Goal: Ask a question: Seek information or help from site administrators or community

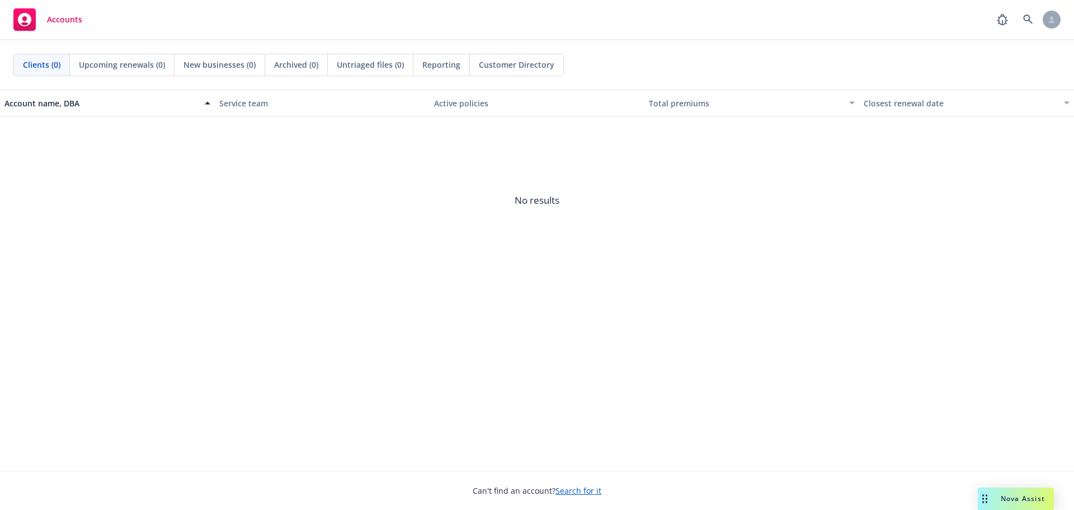
click at [54, 19] on span "Accounts" at bounding box center [64, 19] width 35 height 9
click at [1011, 499] on span "Nova Assist" at bounding box center [1023, 499] width 44 height 10
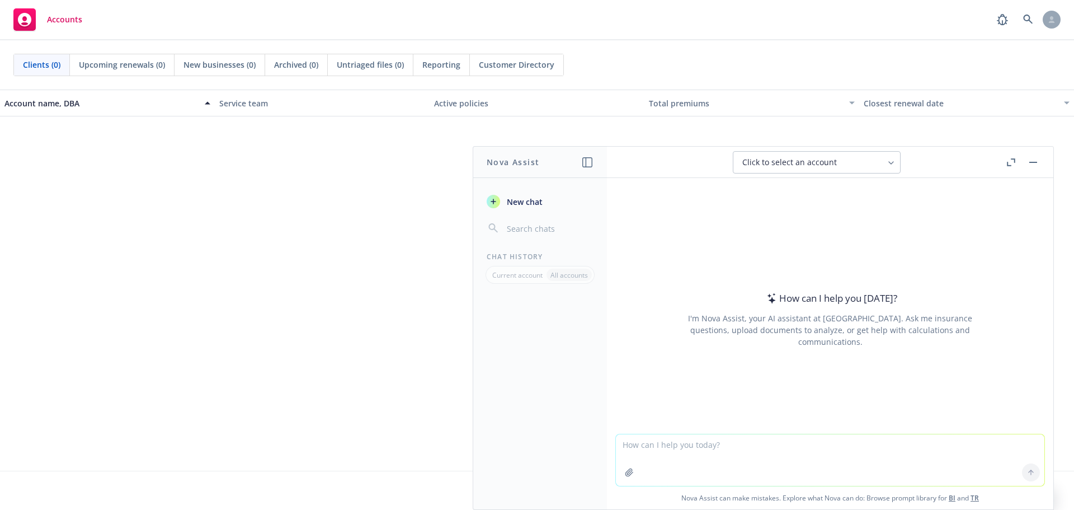
click at [879, 163] on button "Click to select an account" at bounding box center [817, 162] width 168 height 22
click at [945, 281] on div "How can I help you today? I'm Nova Assist, your AI assistant at Newfront. Ask m…" at bounding box center [830, 319] width 429 height 175
click at [490, 201] on icon "button" at bounding box center [493, 201] width 9 height 9
click at [738, 449] on textarea at bounding box center [830, 459] width 429 height 53
click at [399, 293] on div "Account name, DBA Service team Active policies Total premiums Closest renewal d…" at bounding box center [537, 280] width 1074 height 381
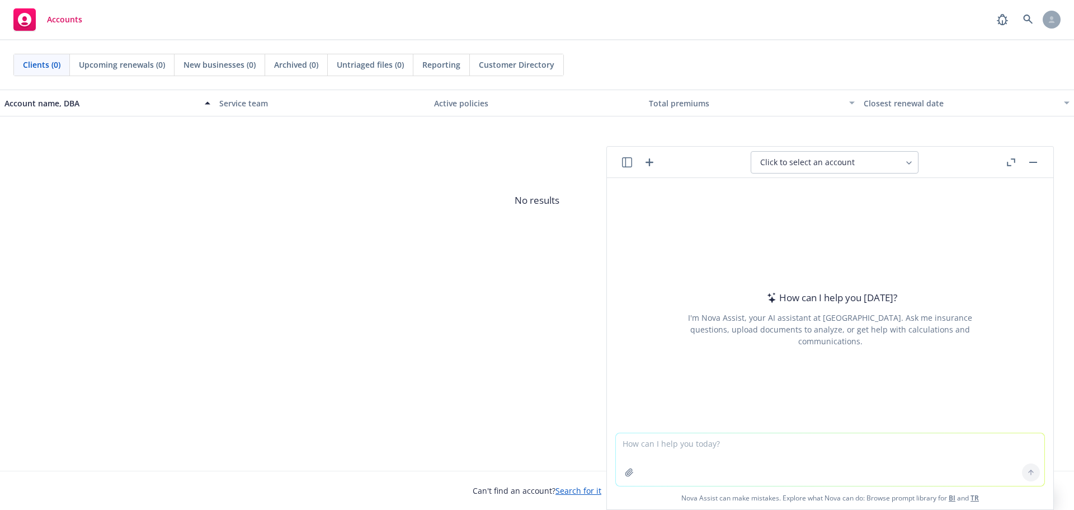
click at [1033, 164] on button "button" at bounding box center [1033, 162] width 13 height 13
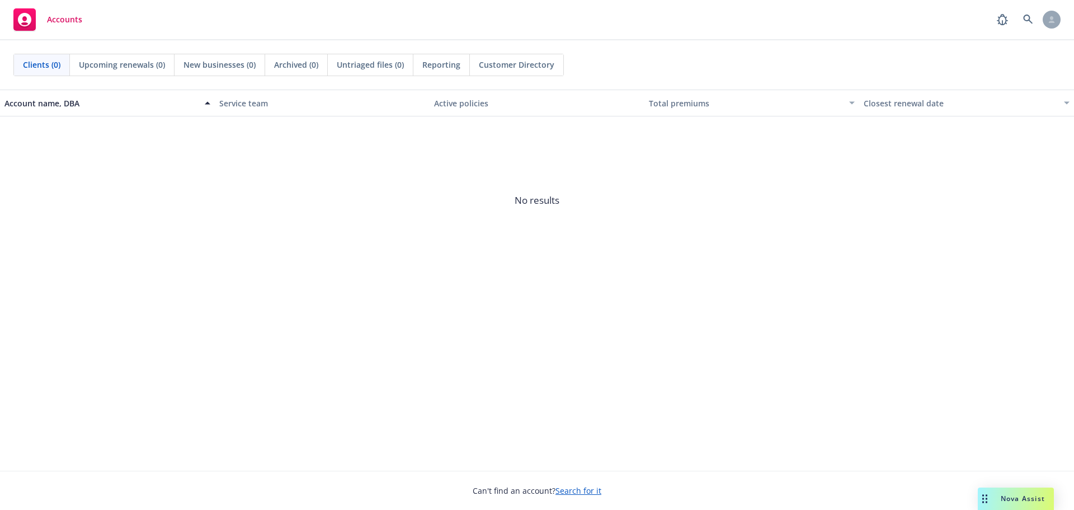
click at [584, 490] on link "Search for it" at bounding box center [579, 490] width 46 height 11
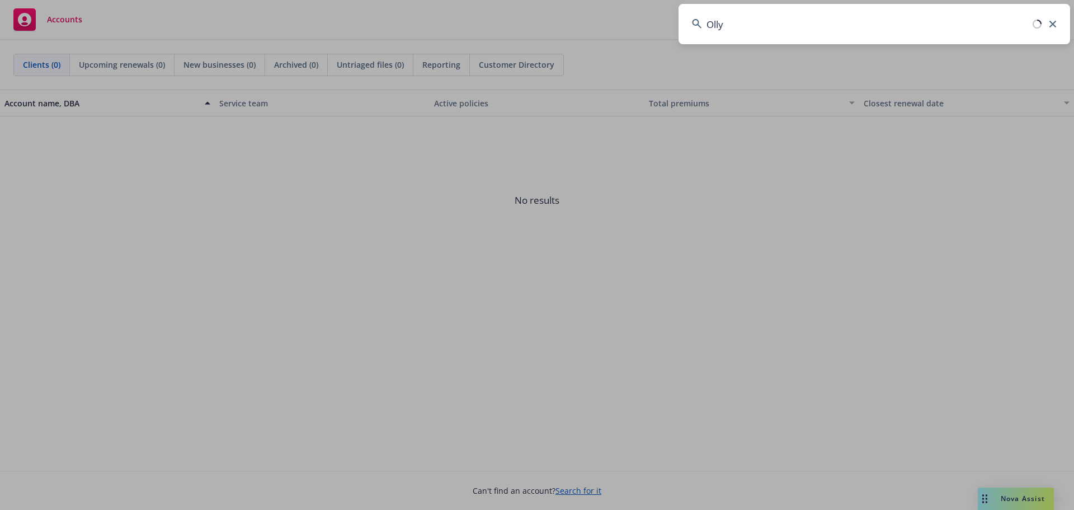
type input "Olly"
click at [1053, 24] on icon at bounding box center [1053, 24] width 7 height 7
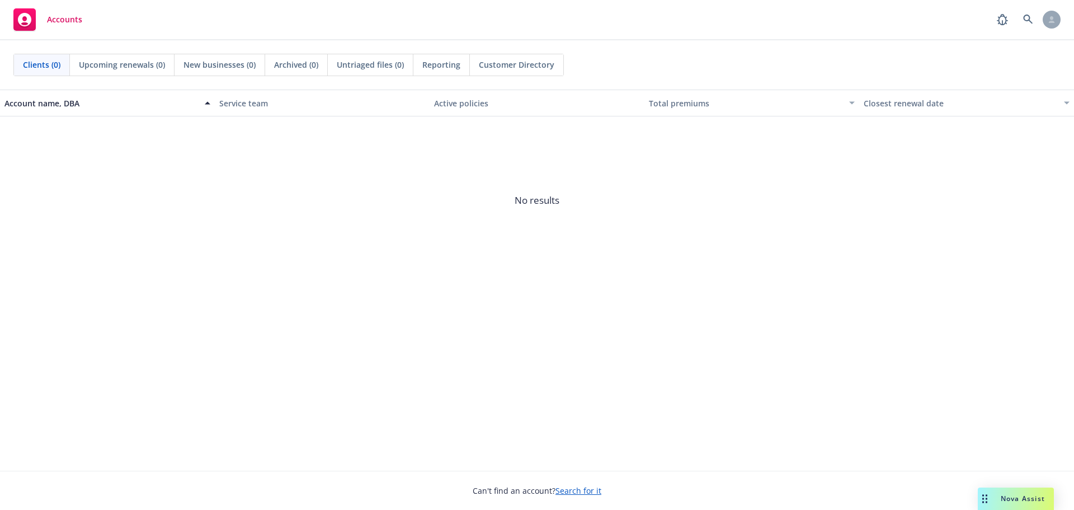
click at [521, 64] on span "Customer Directory" at bounding box center [517, 65] width 76 height 12
click at [43, 68] on span "Clients (0)" at bounding box center [41, 65] width 37 height 12
click at [1011, 501] on span "Nova Assist" at bounding box center [1023, 499] width 44 height 10
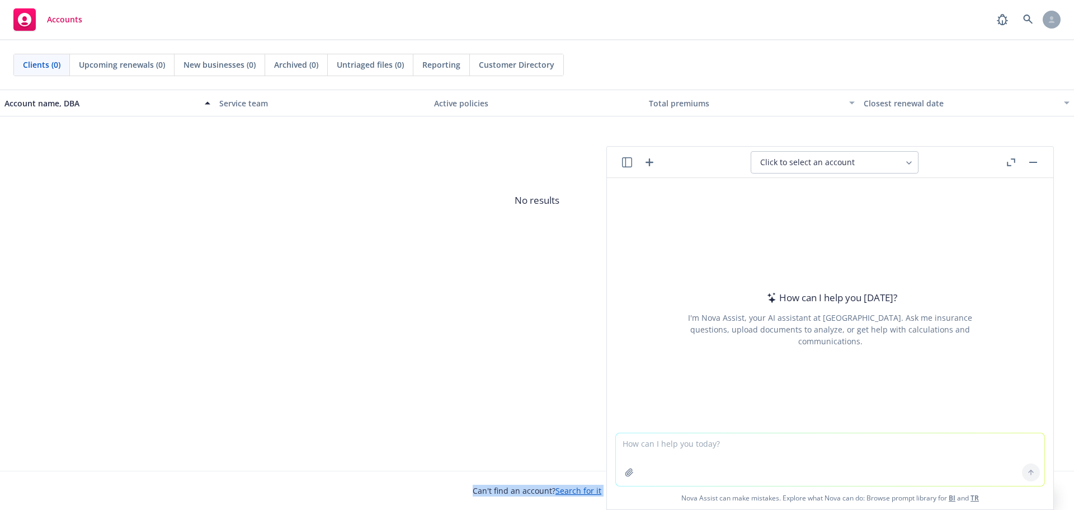
drag, startPoint x: 685, startPoint y: 166, endPoint x: 628, endPoint y: 139, distance: 62.6
click at [628, 139] on body "Accounts Clients (0) Upcoming renewals (0) New businesses (0) Archived (0) Untr…" at bounding box center [537, 255] width 1074 height 510
click at [627, 163] on icon "button" at bounding box center [627, 162] width 10 height 10
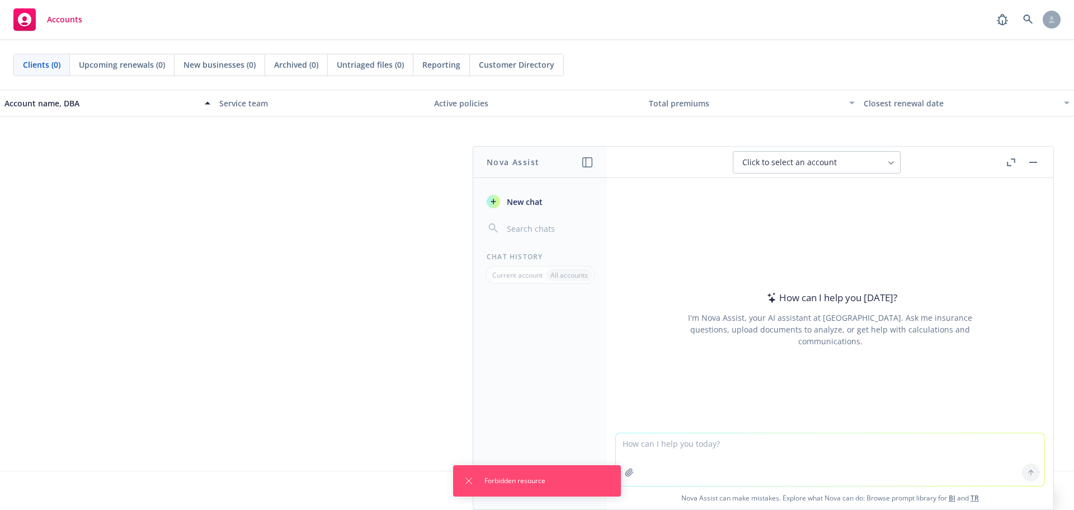
click at [659, 291] on div "How can I help you today? I'm Nova Assist, your AI assistant at Newfront. Ask m…" at bounding box center [830, 319] width 429 height 174
click at [467, 483] on icon "Dismiss notification" at bounding box center [468, 480] width 9 height 9
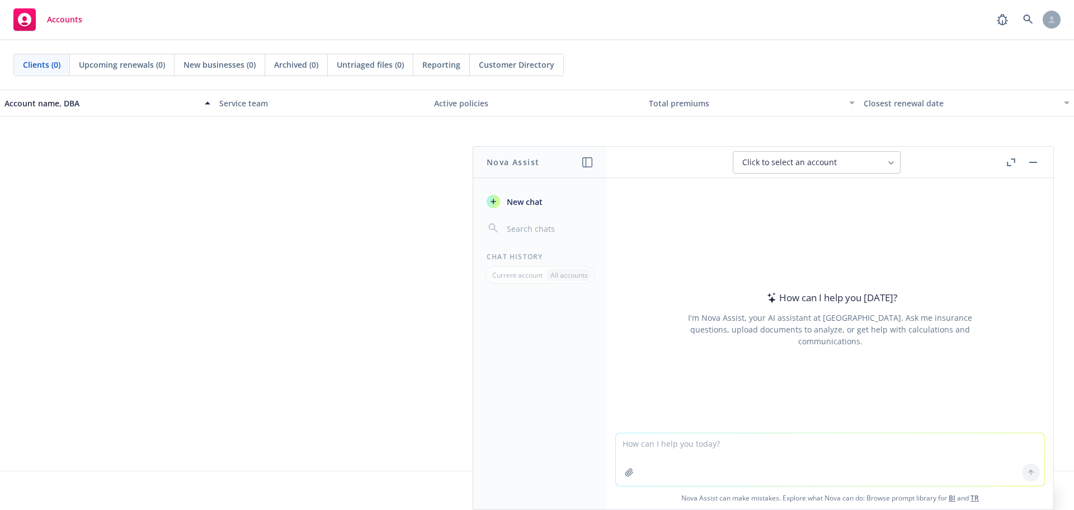
click at [889, 161] on icon at bounding box center [891, 162] width 9 height 9
click at [1034, 163] on button "button" at bounding box center [1033, 162] width 13 height 13
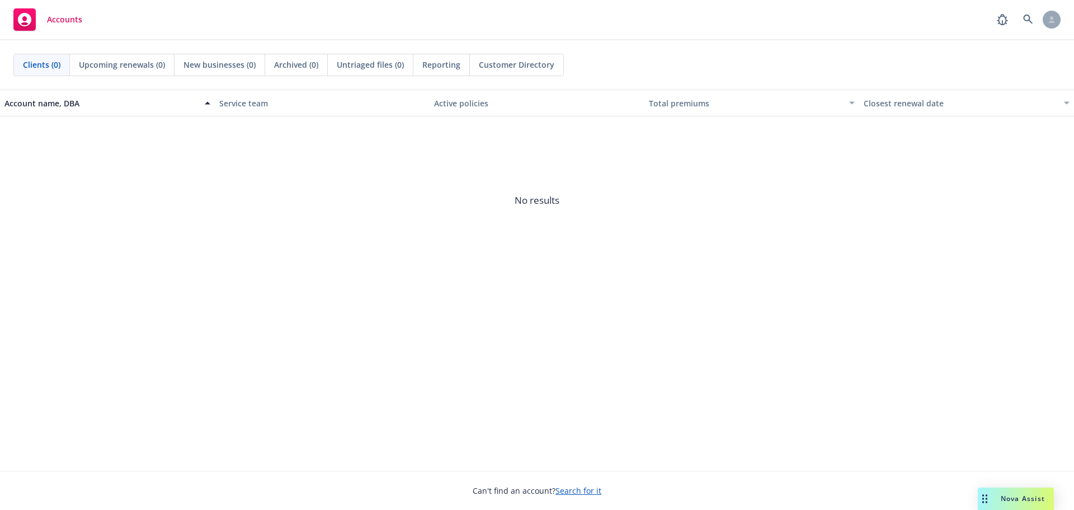
click at [119, 64] on span "Upcoming renewals (0)" at bounding box center [122, 65] width 86 height 12
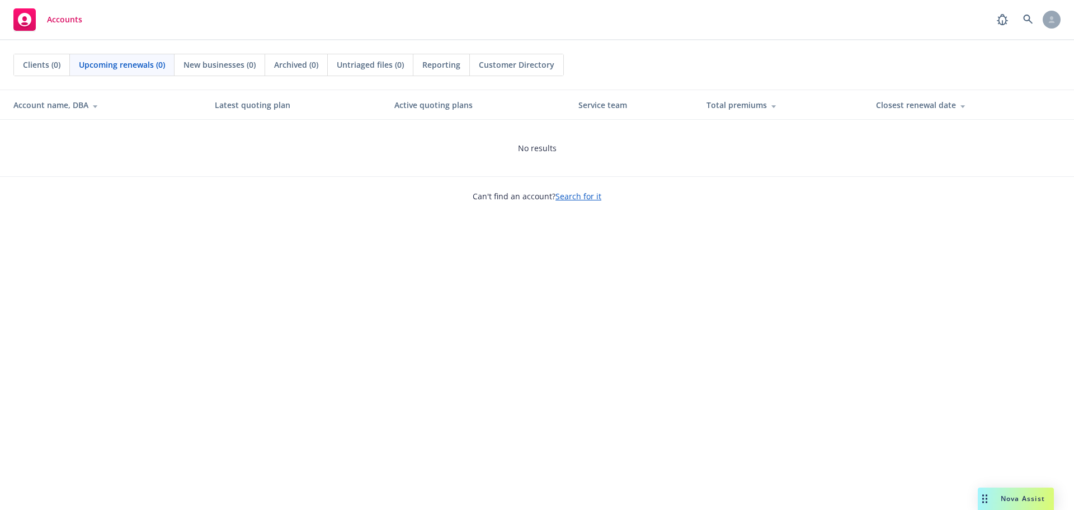
click at [518, 66] on span "Customer Directory" at bounding box center [517, 65] width 76 height 12
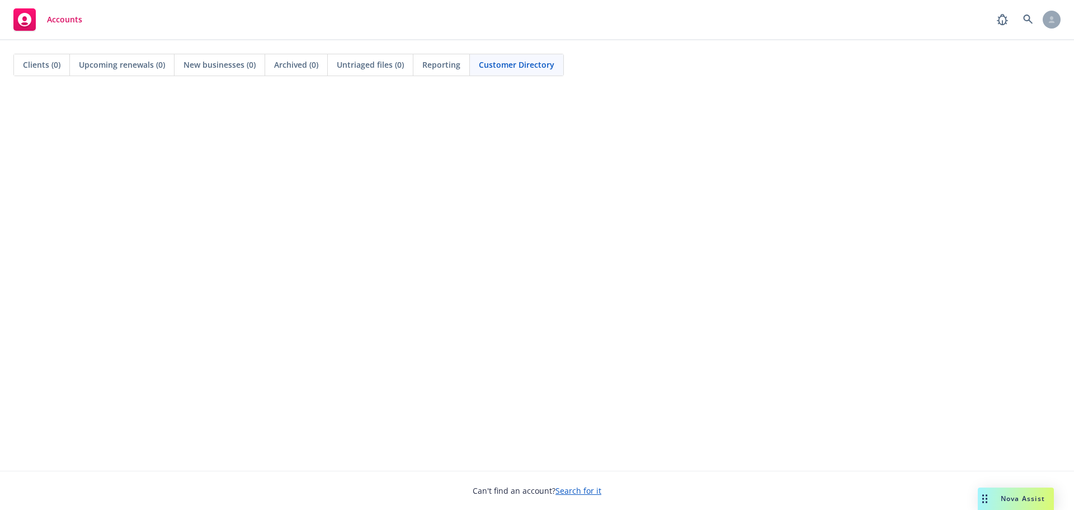
click at [43, 64] on span "Clients (0)" at bounding box center [41, 65] width 37 height 12
click at [982, 501] on div "Drag to move" at bounding box center [985, 498] width 14 height 22
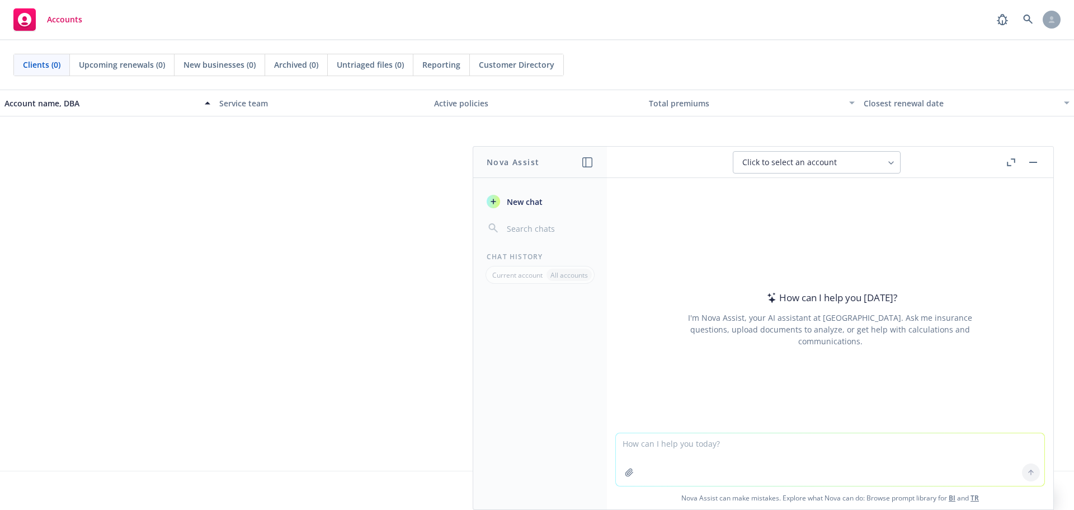
click at [721, 450] on textarea at bounding box center [830, 459] width 429 height 53
type textarea "C"
type textarea "P"
click at [767, 440] on textarea "Please analyze this for year to date totals in excel b" at bounding box center [830, 459] width 429 height 53
click at [856, 443] on textarea "Please analyze this for year to date totals by employee in excel b" at bounding box center [830, 459] width 429 height 53
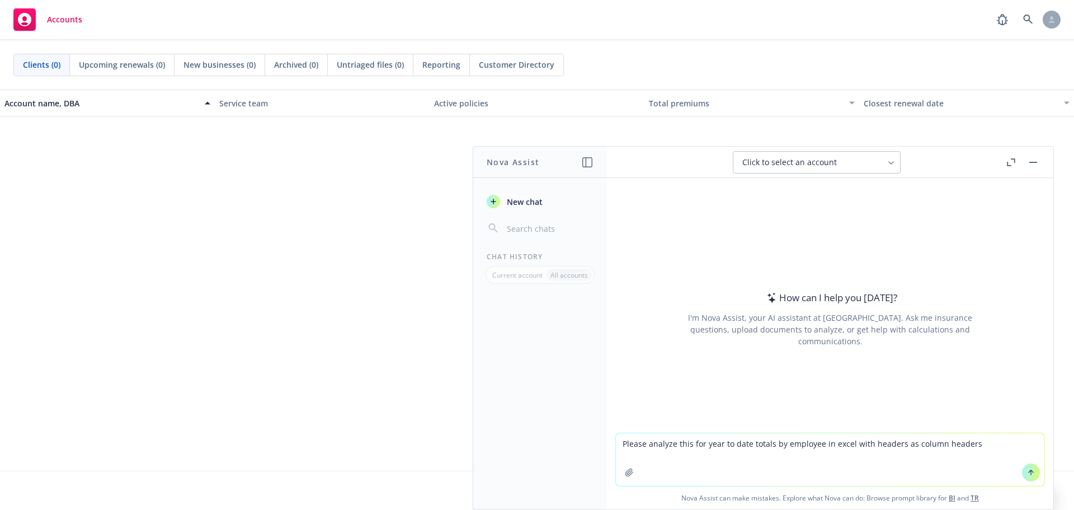
click at [627, 470] on icon "button" at bounding box center [629, 472] width 9 height 9
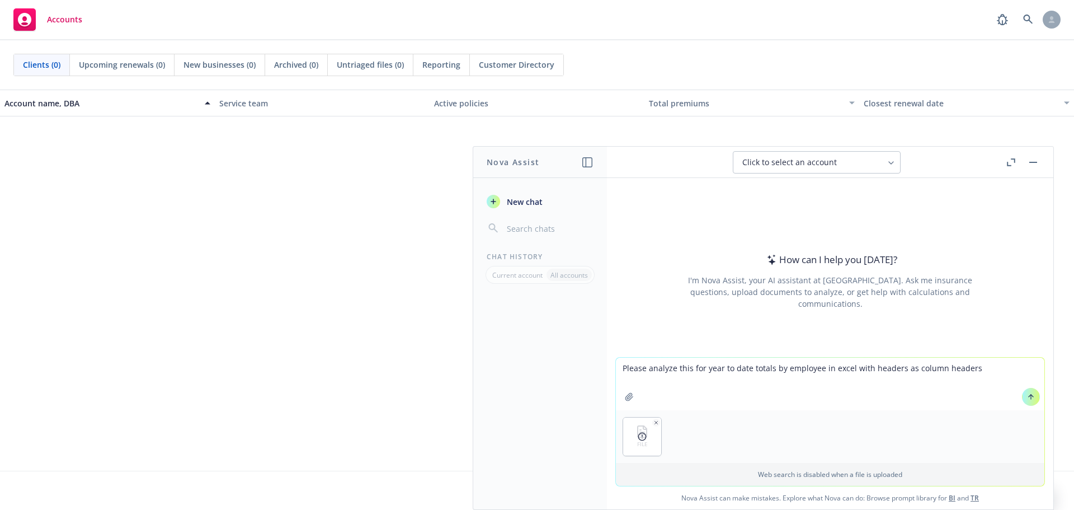
click at [970, 365] on textarea "Please analyze this for year to date totals by employee in excel with headers a…" at bounding box center [830, 384] width 429 height 53
type textarea "Please analyze this for year to date totals by employee in excel with headers a…"
click at [1027, 396] on icon at bounding box center [1031, 397] width 8 height 8
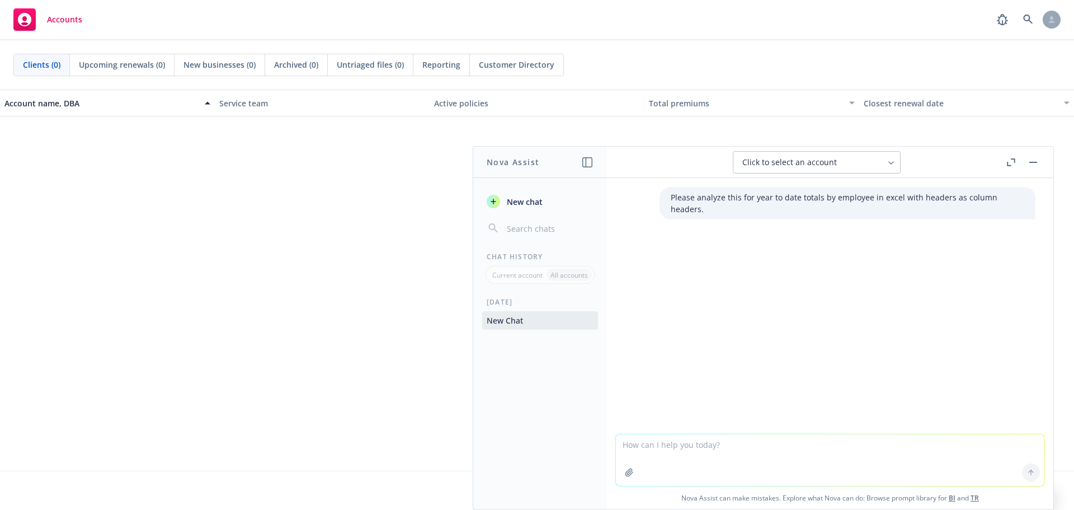
click at [625, 470] on icon "button" at bounding box center [629, 472] width 9 height 9
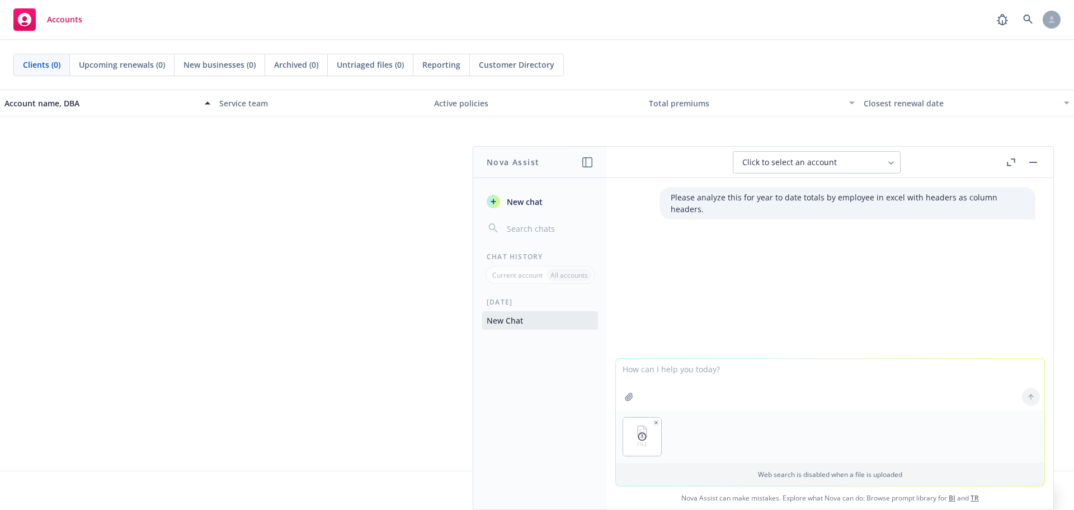
click at [1027, 399] on div at bounding box center [1031, 396] width 27 height 27
click at [657, 375] on textarea at bounding box center [830, 384] width 429 height 51
drag, startPoint x: 668, startPoint y: 198, endPoint x: 1024, endPoint y: 194, distance: 355.9
click at [1024, 194] on div "Please analyze this for year to date totals by employee in excel with headers a…" at bounding box center [848, 203] width 376 height 32
copy p "Please analyze this for year to date totals by employee in excel with headers a…"
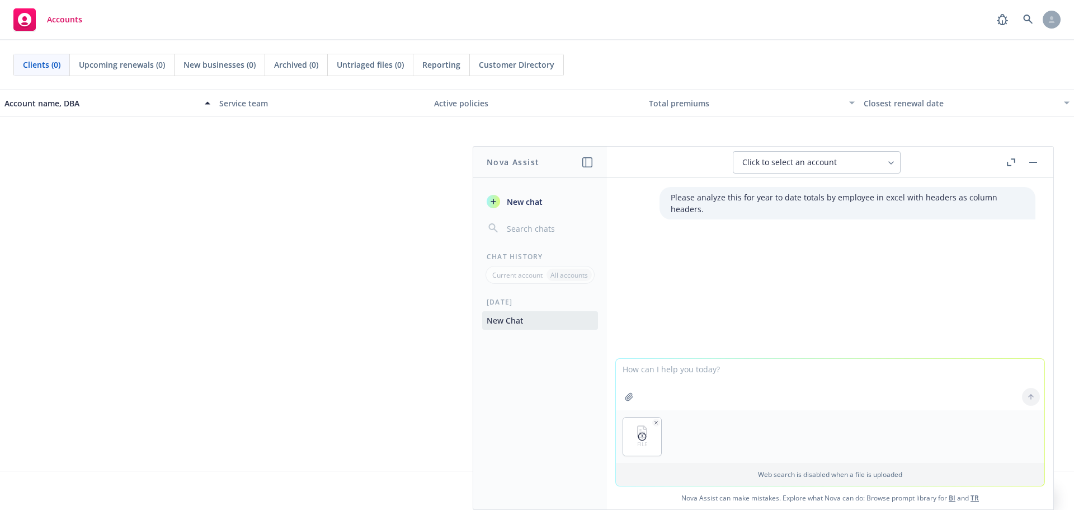
click at [656, 377] on textarea at bounding box center [830, 384] width 429 height 51
paste textarea "Please analyze this for year to date totals by employee in excel with headers a…"
type textarea "Please analyze this for year to date totals by employee in excel with headers a…"
click at [1029, 395] on icon at bounding box center [1031, 397] width 8 height 8
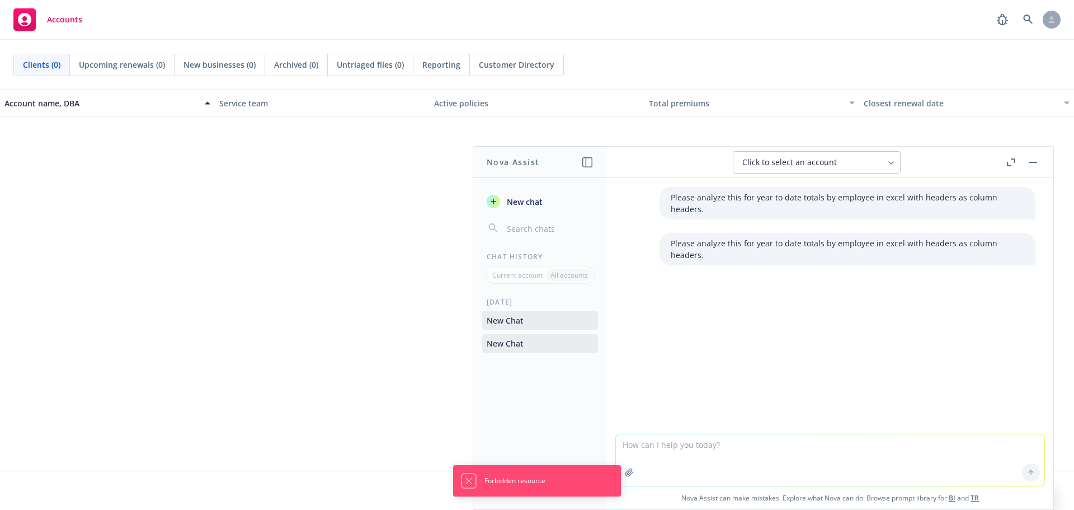
click at [467, 479] on icon "Dismiss notification" at bounding box center [468, 480] width 9 height 9
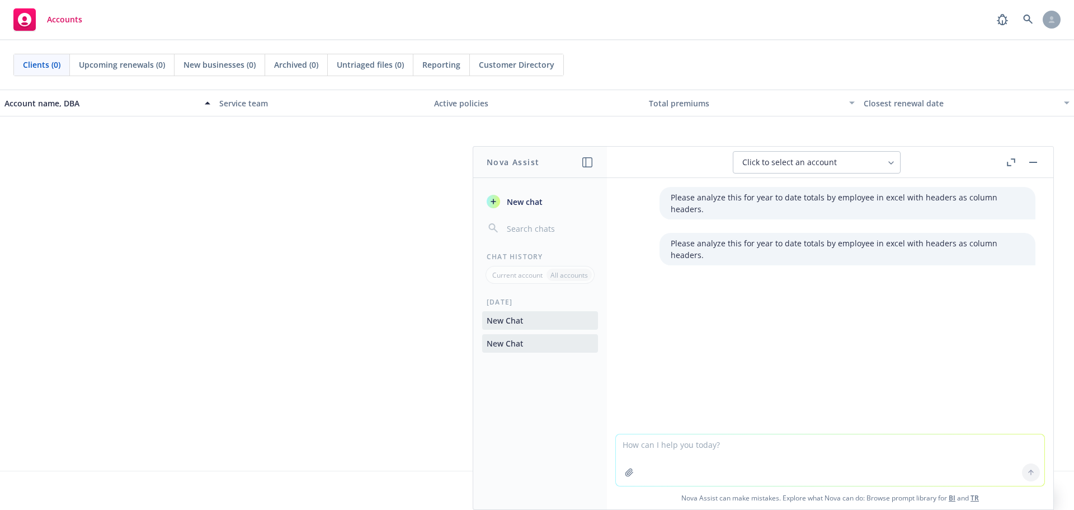
click at [539, 319] on button "New Chat" at bounding box center [540, 320] width 116 height 18
drag, startPoint x: 668, startPoint y: 230, endPoint x: 1027, endPoint y: 231, distance: 359.3
click at [1027, 233] on div "Please analyze this for year to date totals by employee in excel with headers a…" at bounding box center [848, 249] width 376 height 32
copy p "Please analyze this for year to date totals by employee in excel with headers a…"
click at [692, 440] on textarea at bounding box center [830, 459] width 429 height 51
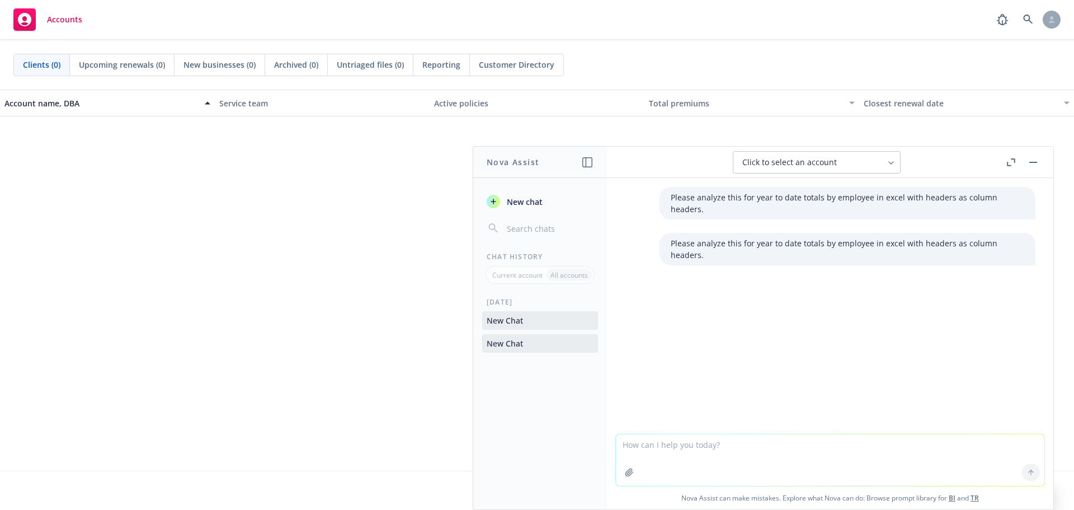
paste textarea "Please analyze this for year to date totals by employee in excel with headers a…"
type textarea "Please analyze this for year to date totals by employee in excel with headers a…"
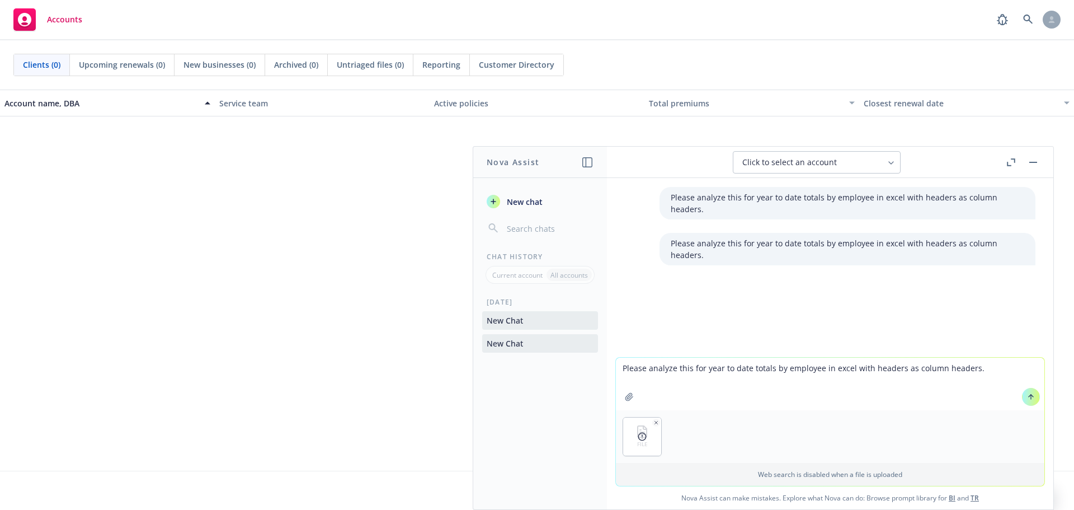
click at [1027, 396] on icon at bounding box center [1031, 397] width 8 height 8
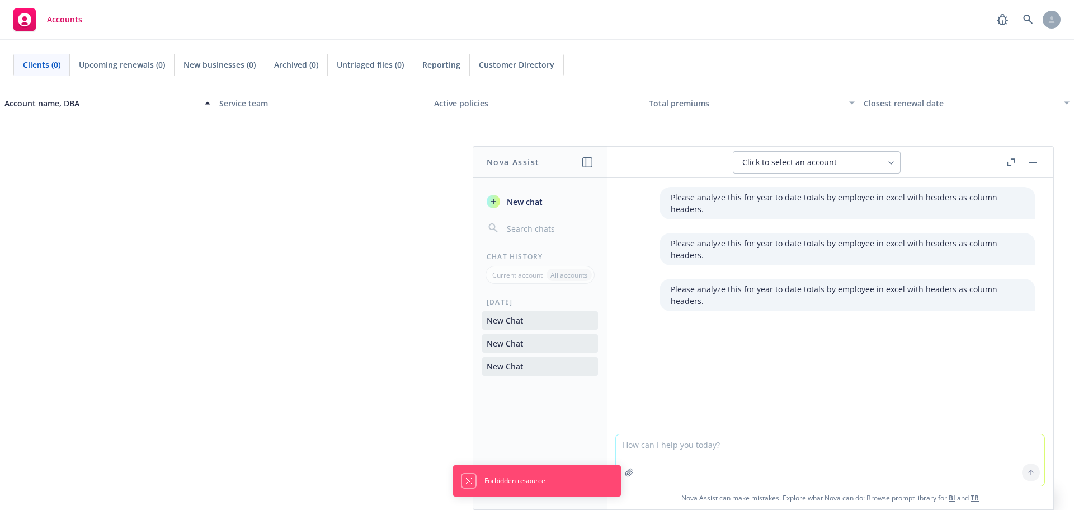
click at [466, 480] on icon "Dismiss notification" at bounding box center [468, 480] width 9 height 9
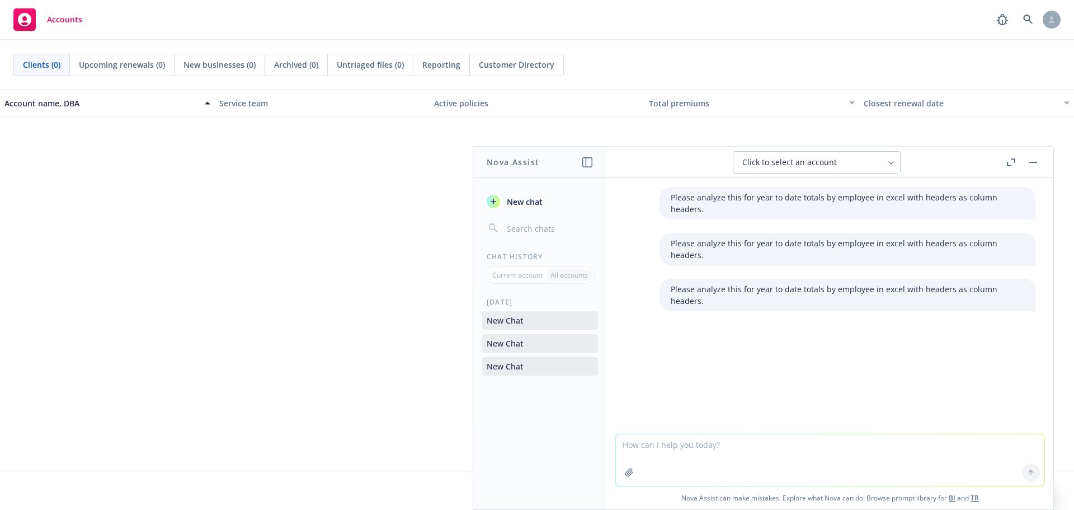
click at [1033, 160] on button "button" at bounding box center [1033, 162] width 13 height 13
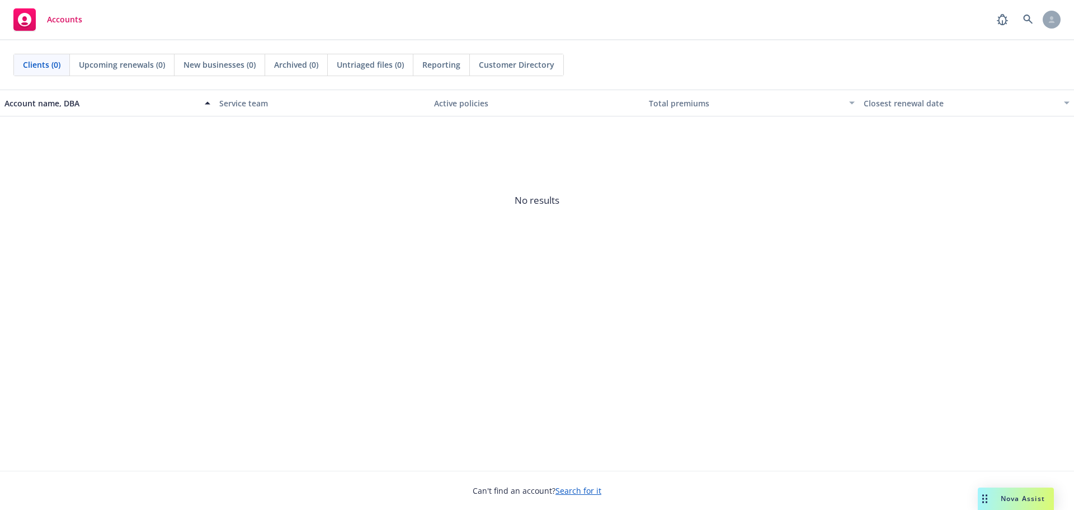
click at [986, 499] on rect "Drag to move" at bounding box center [987, 499] width 2 height 2
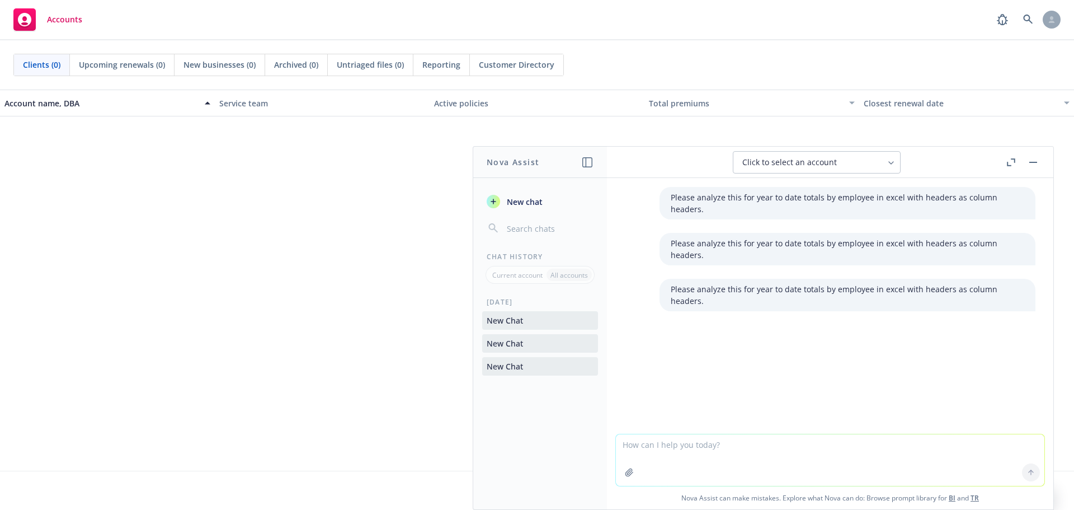
click at [689, 460] on textarea at bounding box center [830, 459] width 429 height 51
click at [494, 199] on icon "button" at bounding box center [493, 201] width 5 height 5
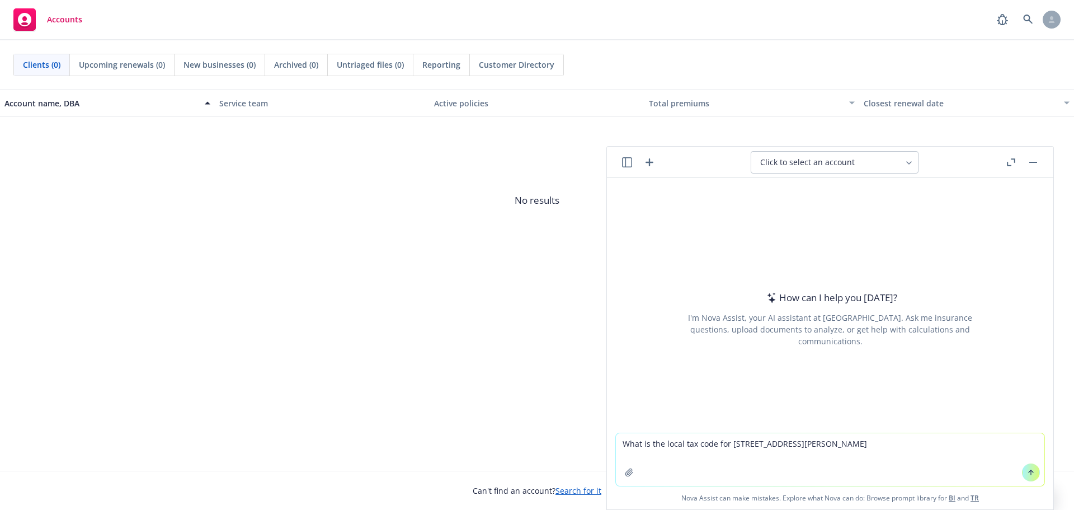
type textarea "What is the local tax code for 1225 Village Glen Dr, Batavia, OH 45103"
click at [1029, 471] on icon at bounding box center [1031, 471] width 4 height 2
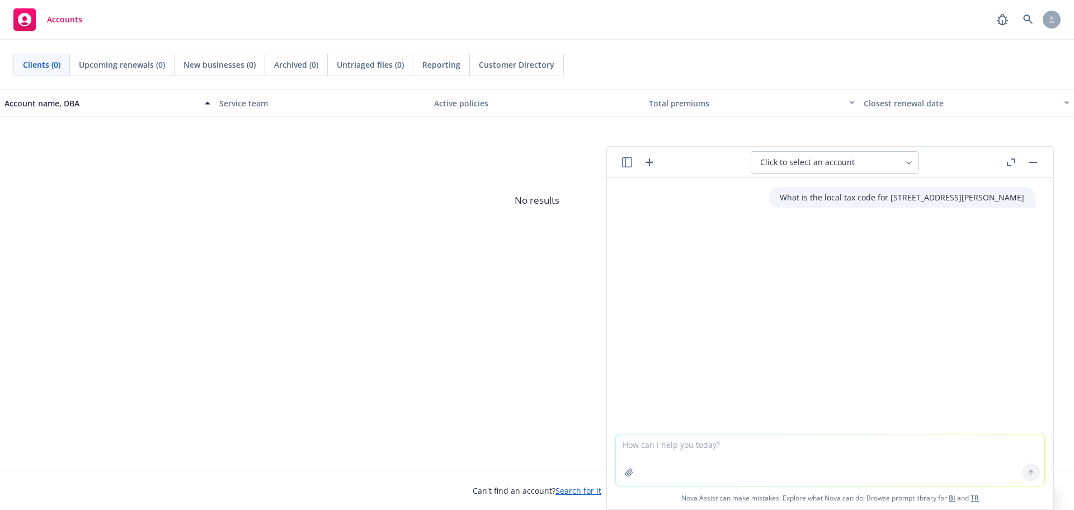
click at [627, 165] on icon "button" at bounding box center [627, 162] width 10 height 10
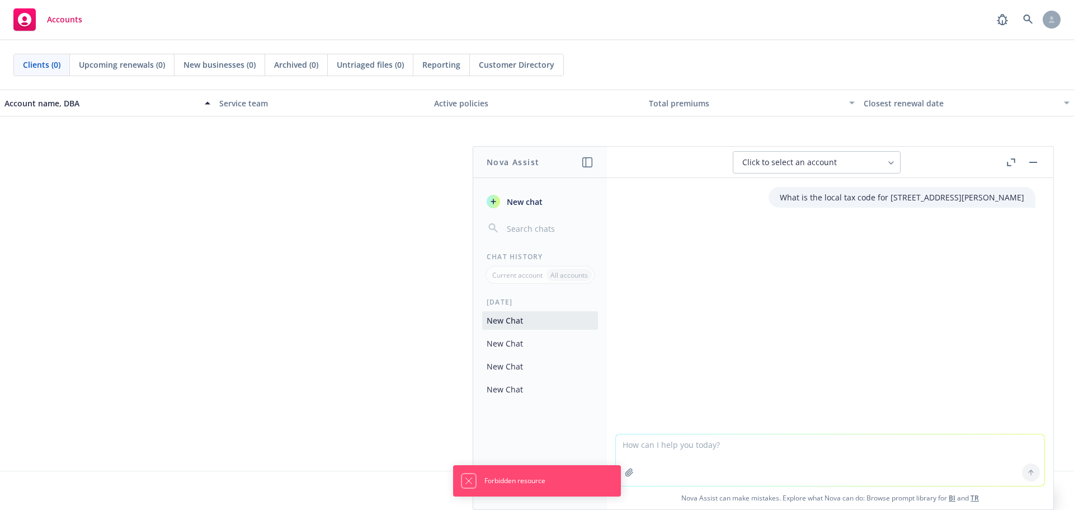
click at [467, 481] on icon "Dismiss notification" at bounding box center [468, 480] width 9 height 9
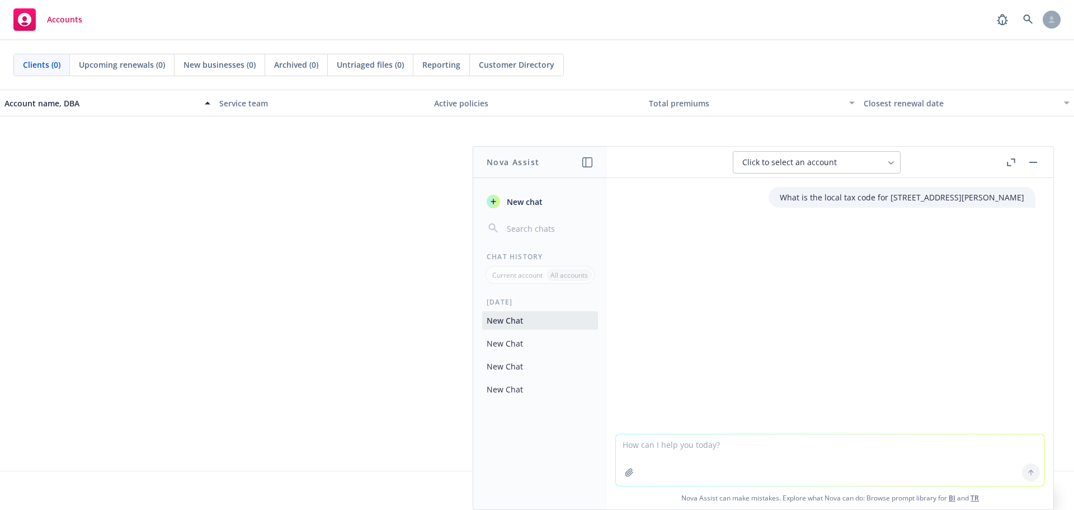
click at [1035, 158] on button "button" at bounding box center [1033, 162] width 13 height 13
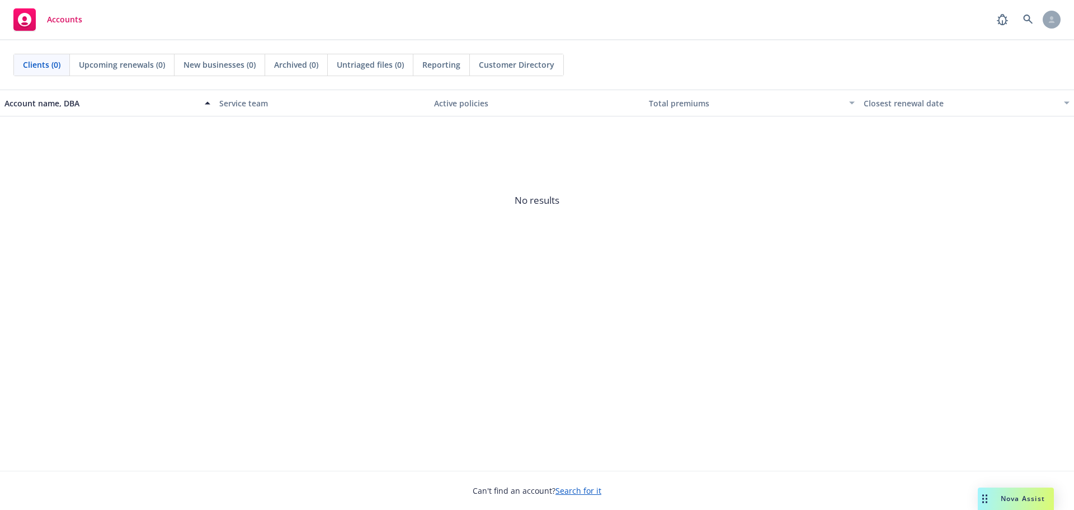
click at [983, 501] on icon "Drag to move" at bounding box center [985, 498] width 5 height 9
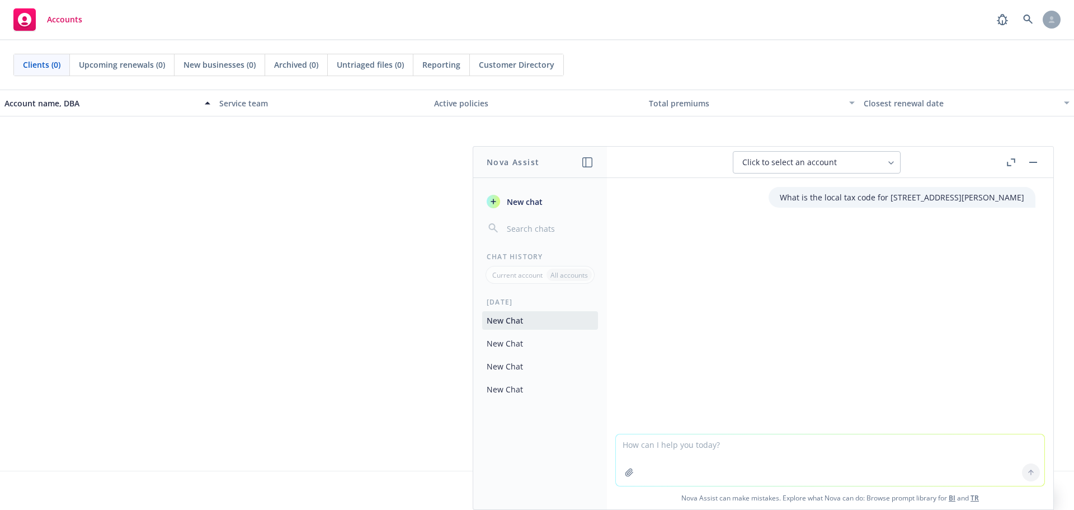
click at [517, 257] on div "Chat History" at bounding box center [540, 257] width 134 height 10
click at [507, 391] on button "New Chat" at bounding box center [540, 389] width 116 height 18
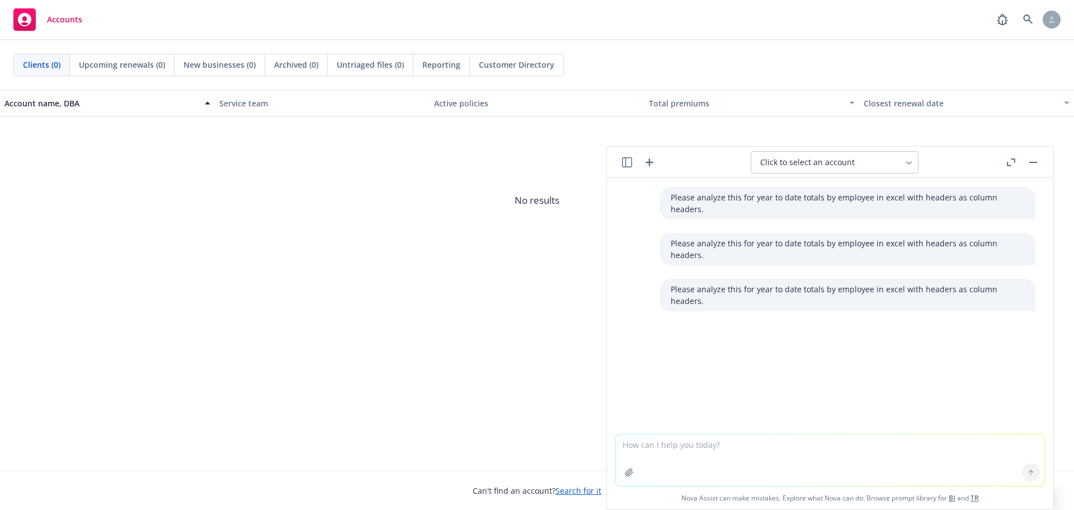
click at [624, 164] on icon "button" at bounding box center [627, 162] width 10 height 10
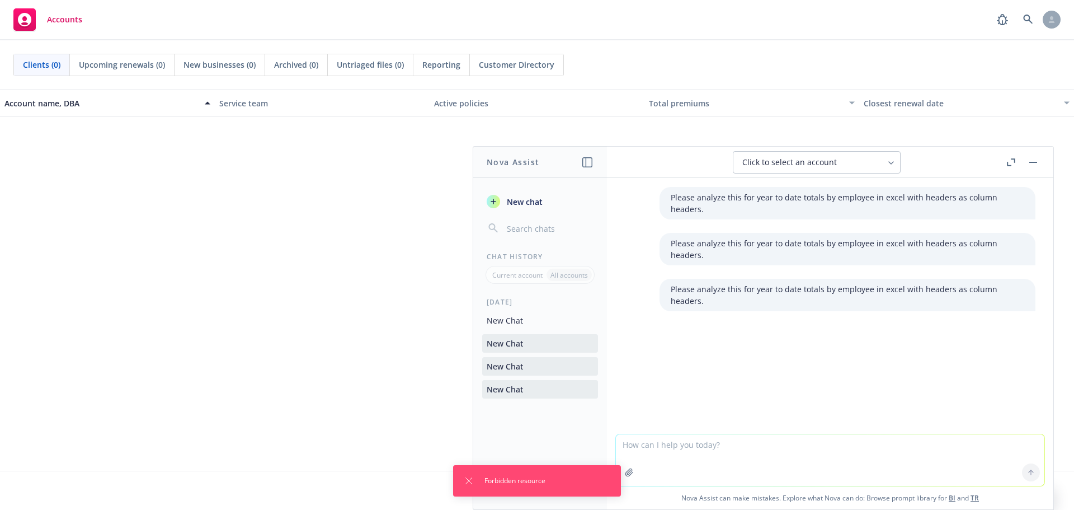
click at [513, 367] on button "New Chat" at bounding box center [540, 366] width 116 height 18
click at [467, 481] on icon "Dismiss notification" at bounding box center [468, 480] width 9 height 9
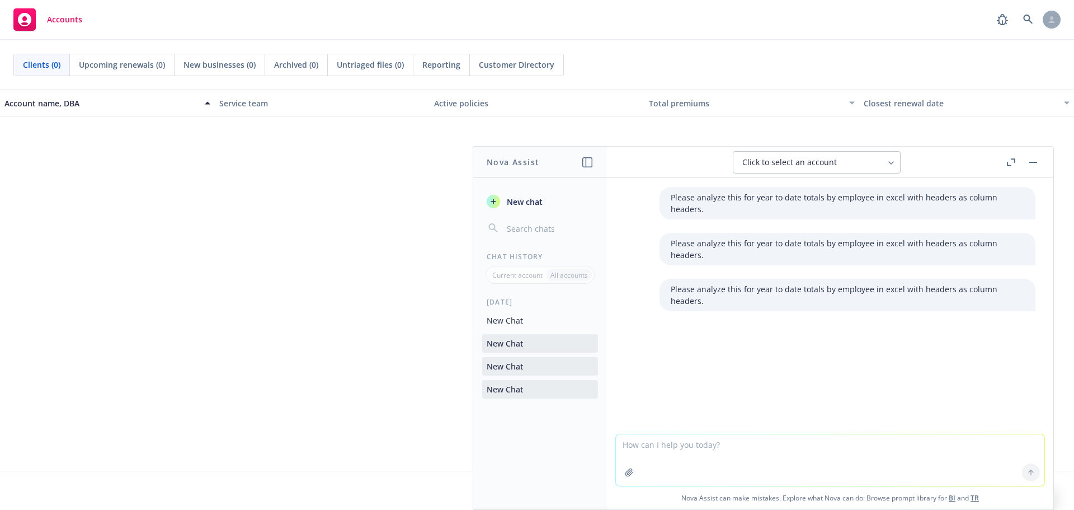
click at [1040, 163] on button "button" at bounding box center [1033, 162] width 13 height 13
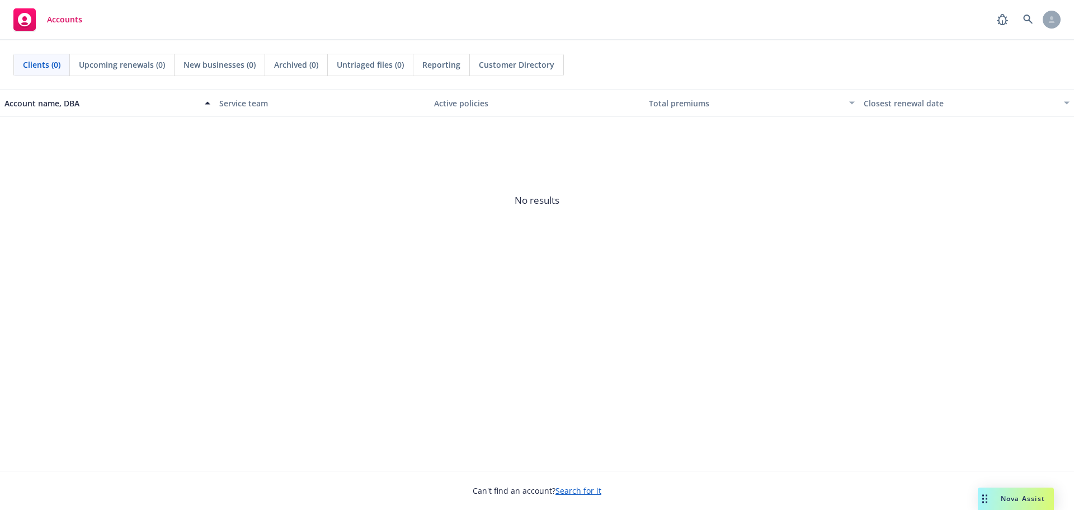
click at [985, 498] on icon "Drag to move" at bounding box center [985, 498] width 5 height 9
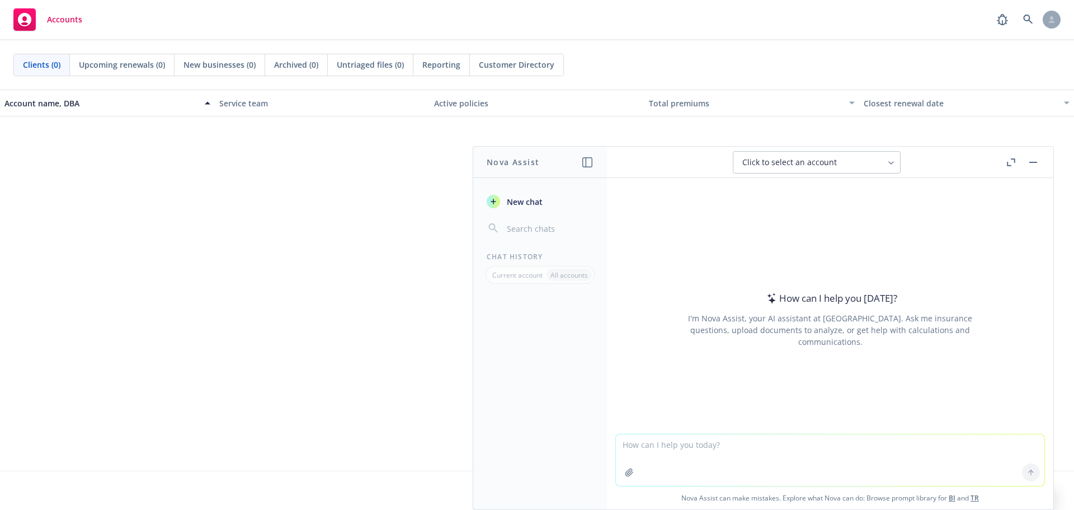
click at [722, 455] on textarea at bounding box center [830, 459] width 429 height 51
type textarea "What is the local tax code for this address? [STREET_ADDRESS][PERSON_NAME][US_S…"
click at [1027, 471] on icon at bounding box center [1031, 472] width 8 height 8
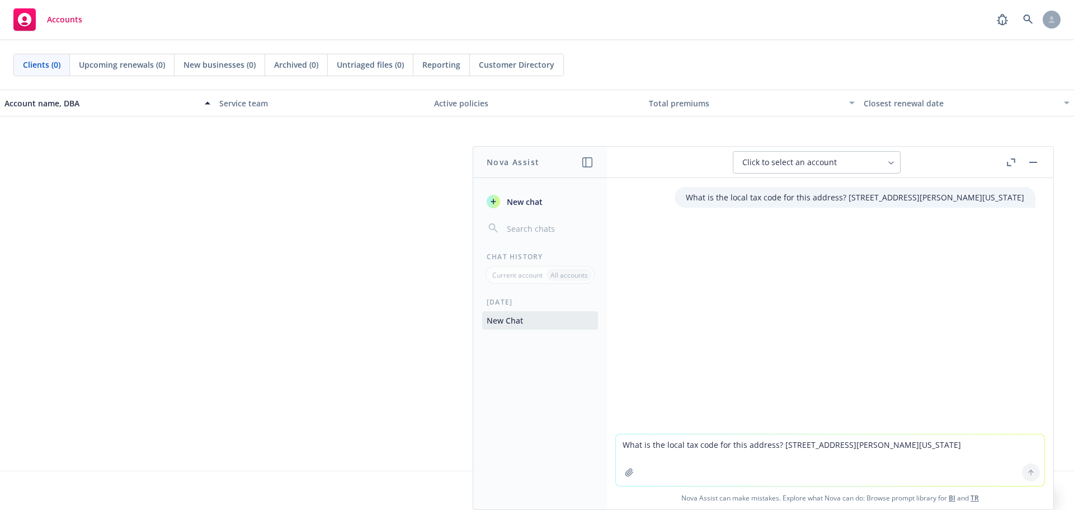
click at [887, 161] on icon at bounding box center [891, 162] width 9 height 9
click at [253, 261] on span "No results" at bounding box center [537, 200] width 1074 height 168
